Goal: Task Accomplishment & Management: Manage account settings

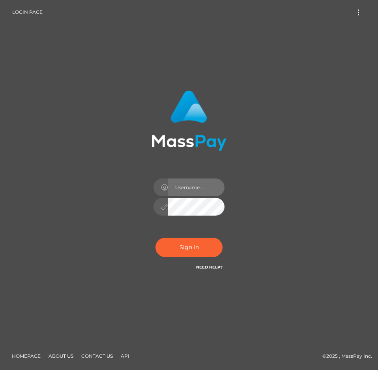
click at [177, 185] on input "text" at bounding box center [196, 188] width 57 height 18
type input "[EMAIL_ADDRESS][DOMAIN_NAME]"
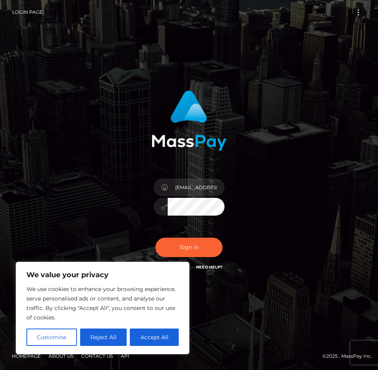
click at [156, 238] on button "Sign in" at bounding box center [189, 247] width 67 height 19
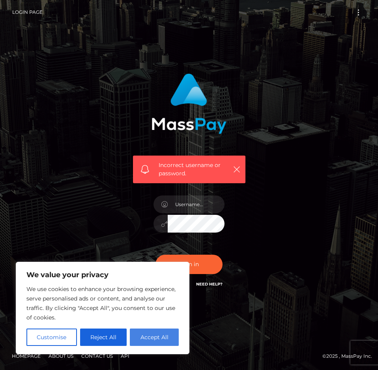
click at [147, 338] on button "Accept All" at bounding box center [154, 337] width 49 height 17
checkbox input "true"
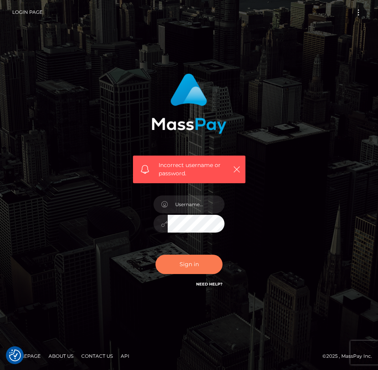
click at [189, 269] on button "Sign in" at bounding box center [189, 264] width 67 height 19
click at [24, 17] on link "Login Page" at bounding box center [27, 12] width 30 height 17
click at [27, 6] on link "Login Page" at bounding box center [27, 12] width 30 height 17
